Goal: Find specific page/section: Find specific page/section

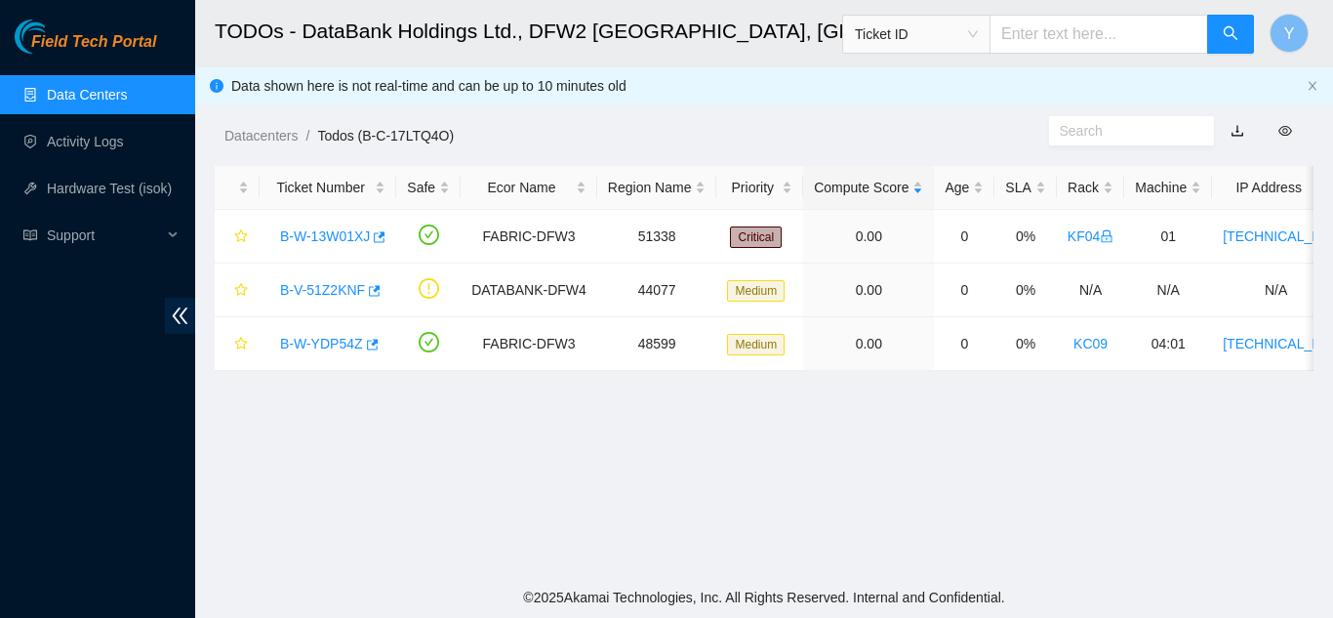
click at [126, 100] on link "Data Centers" at bounding box center [87, 95] width 80 height 16
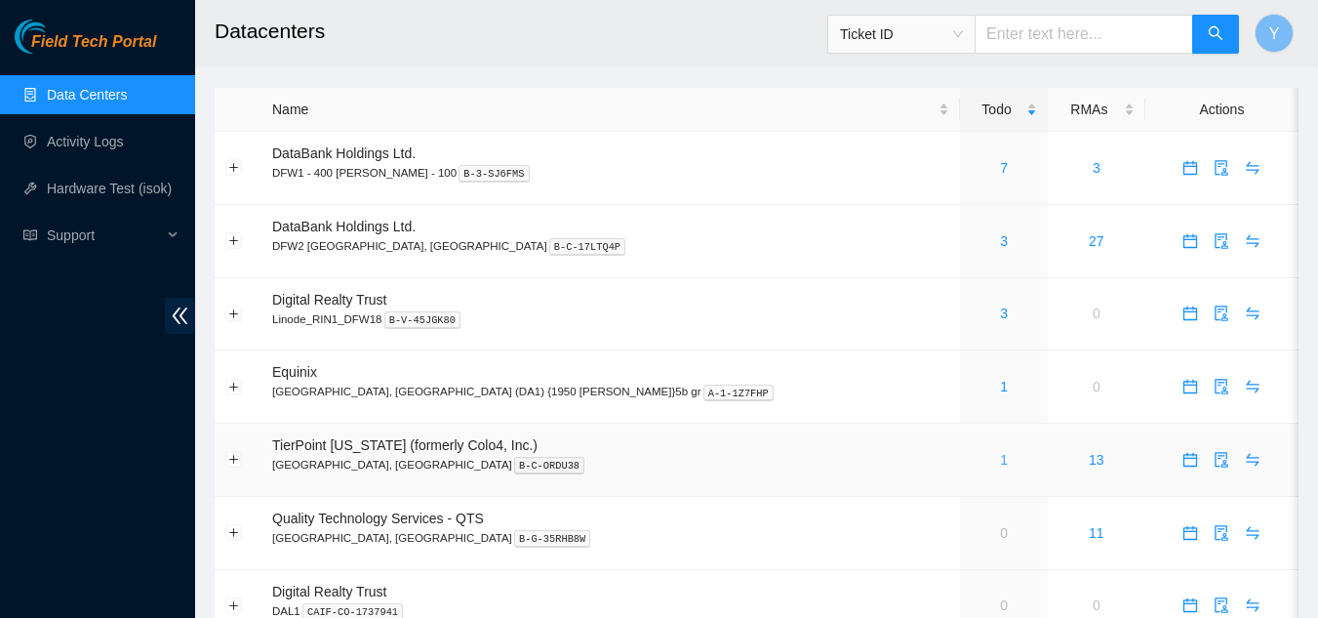
click at [1000, 458] on link "1" at bounding box center [1004, 460] width 8 height 16
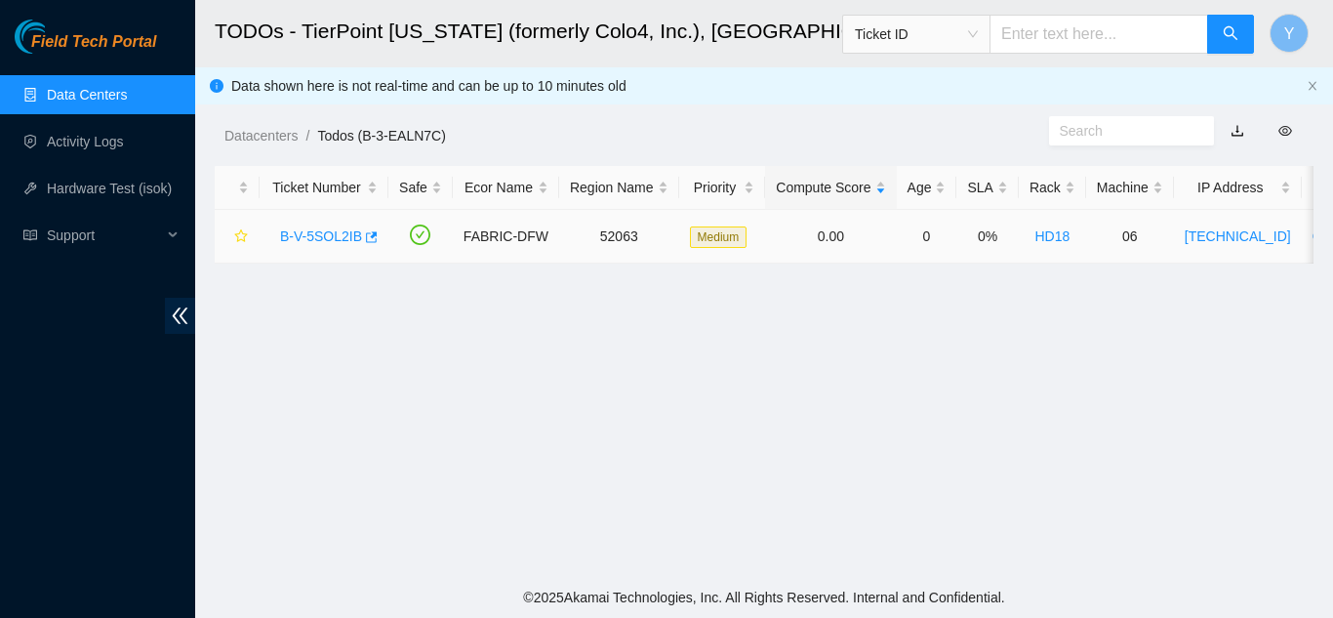
click at [327, 237] on link "B-V-5SOL2IB" at bounding box center [321, 236] width 82 height 16
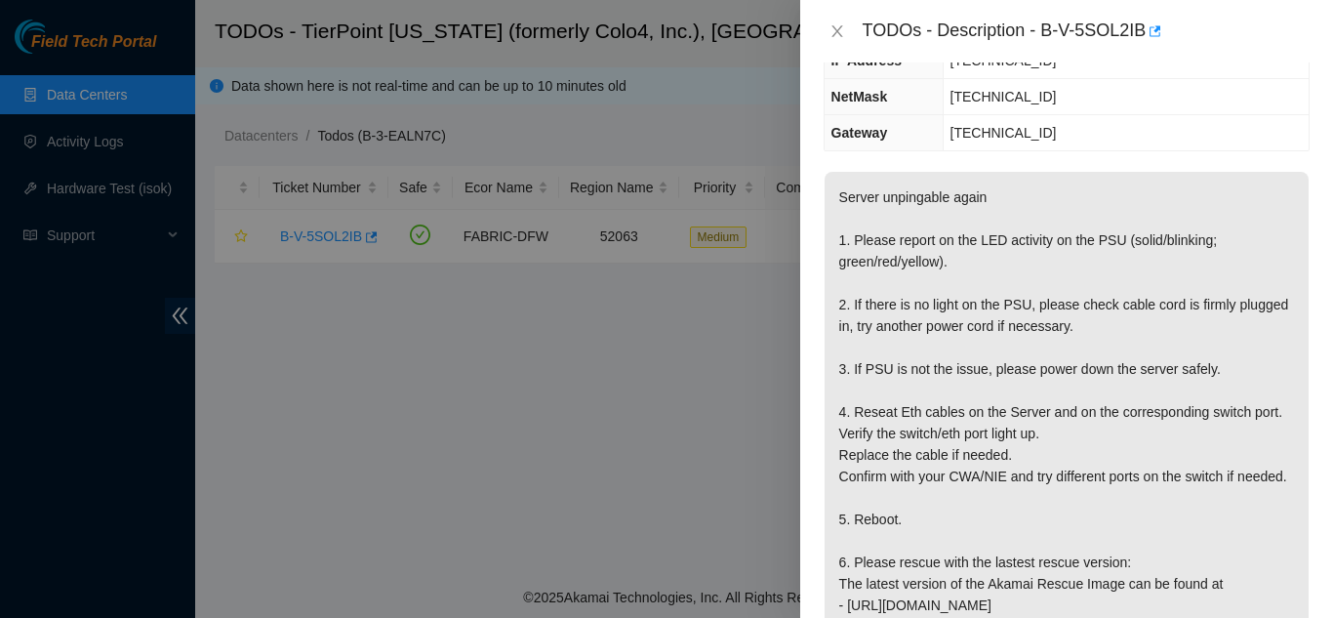
scroll to position [293, 0]
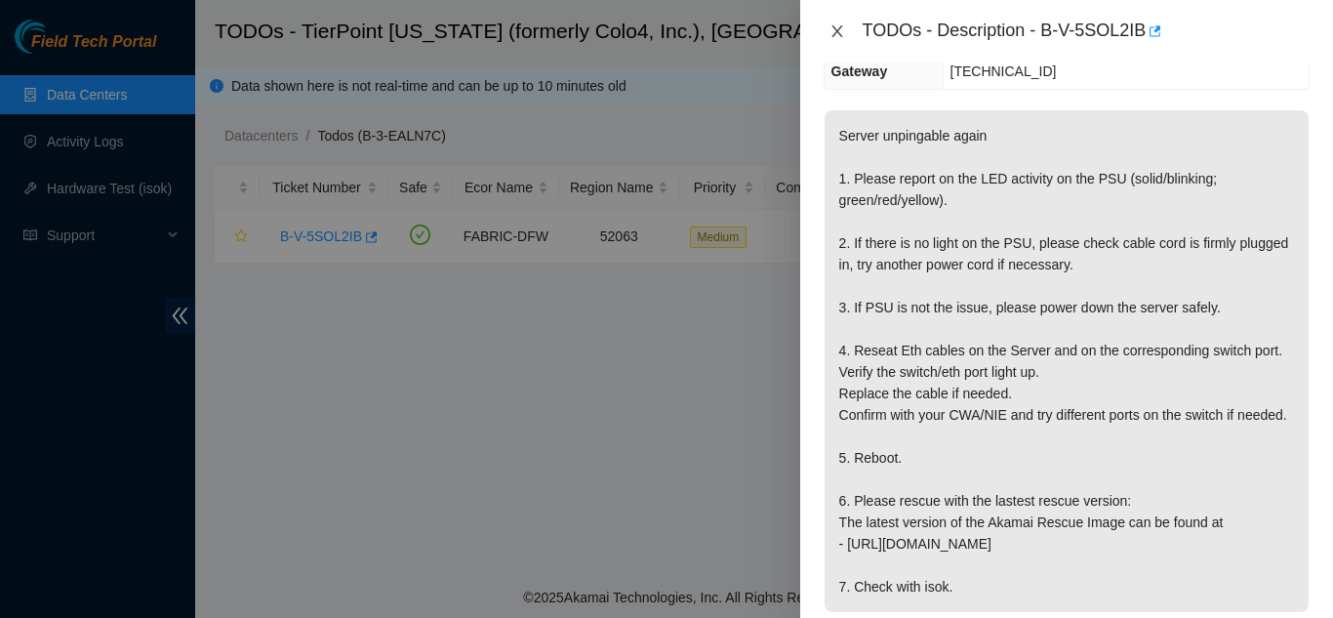
click at [835, 33] on icon "close" at bounding box center [836, 31] width 11 height 12
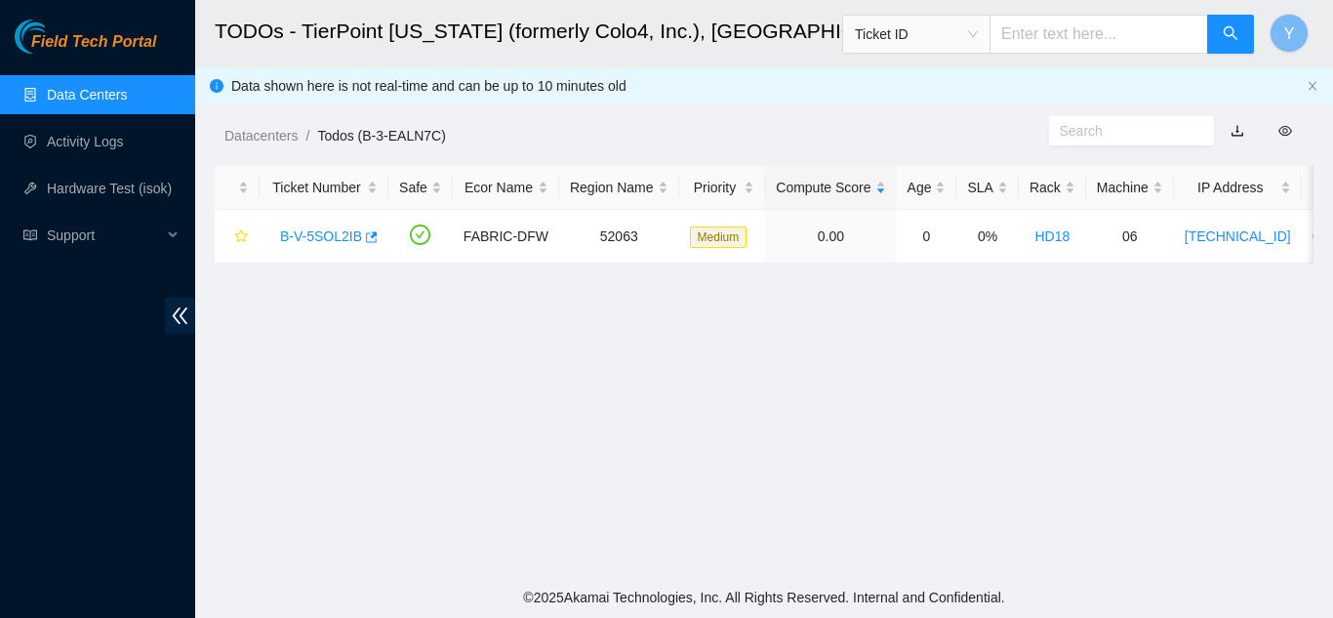
scroll to position [357, 0]
